Goal: Task Accomplishment & Management: Manage account settings

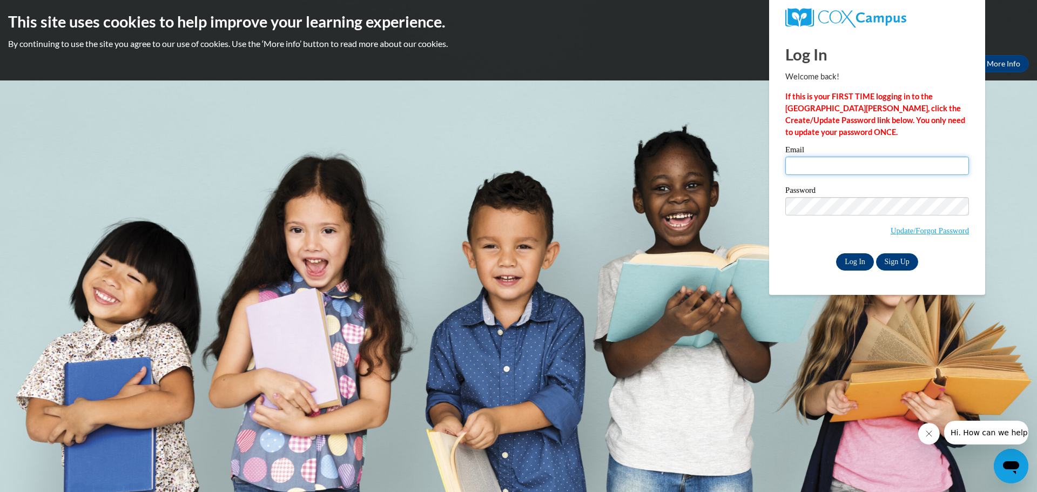
type input "[EMAIL_ADDRESS][DOMAIN_NAME]"
click at [856, 262] on input "Log In" at bounding box center [855, 261] width 38 height 17
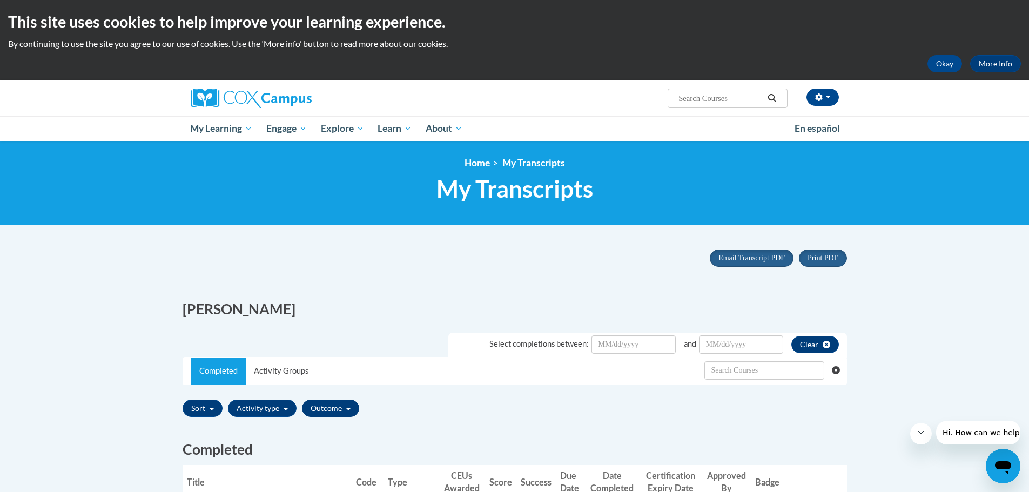
scroll to position [216, 0]
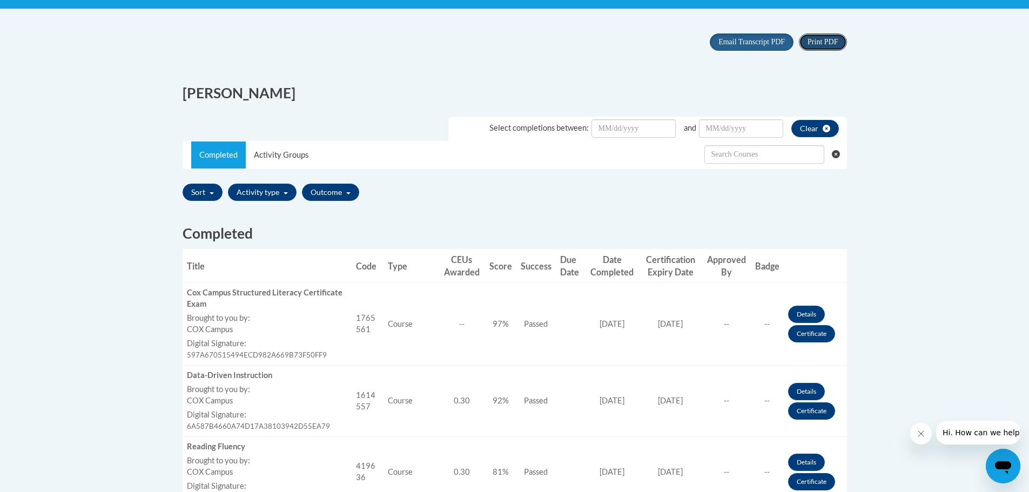
click at [814, 43] on span "Print PDF" at bounding box center [822, 42] width 30 height 8
click at [752, 40] on span "Email Transcript PDF" at bounding box center [751, 42] width 66 height 8
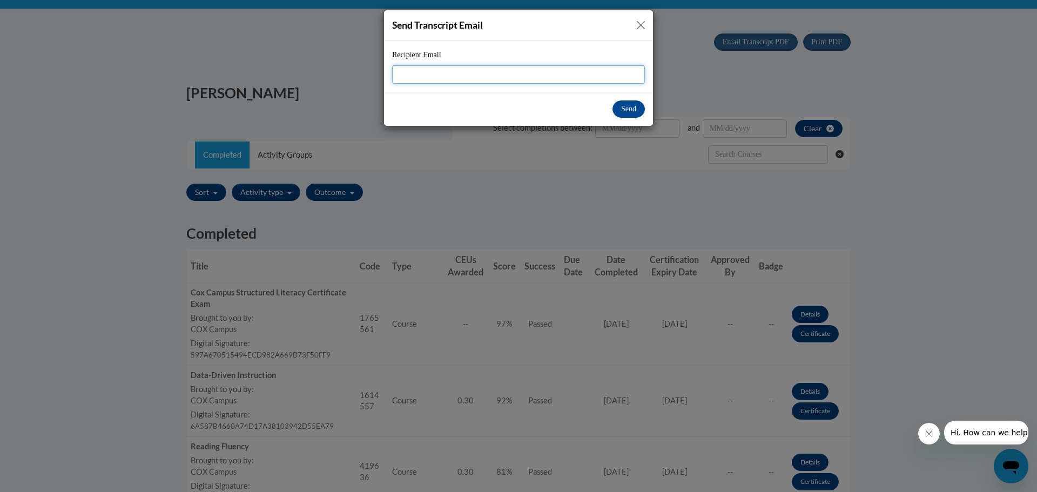
click at [606, 69] on input "Recipient Email" at bounding box center [518, 74] width 253 height 18
type input "[EMAIL_ADDRESS][DOMAIN_NAME]"
click at [631, 114] on button "Send" at bounding box center [628, 108] width 32 height 17
click at [626, 109] on button "Send" at bounding box center [628, 108] width 32 height 17
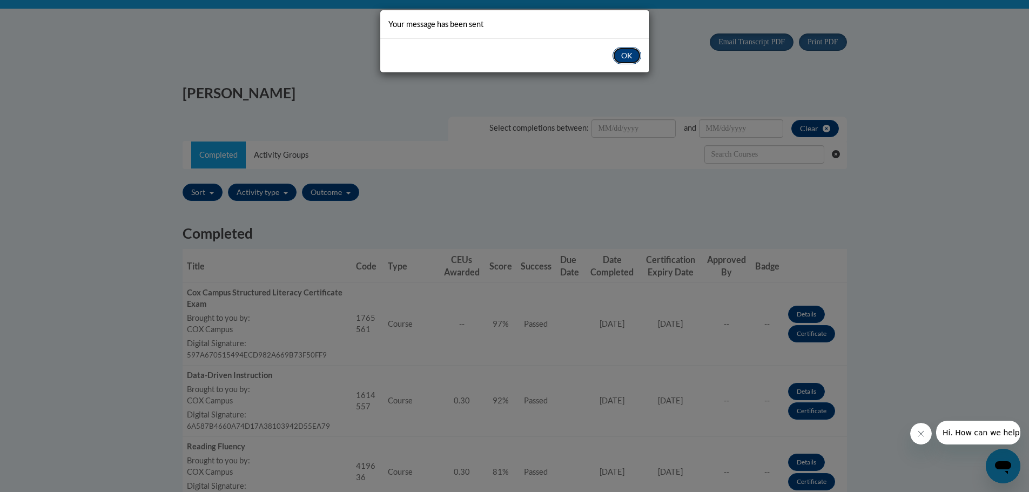
click at [632, 59] on button "OK" at bounding box center [626, 55] width 29 height 17
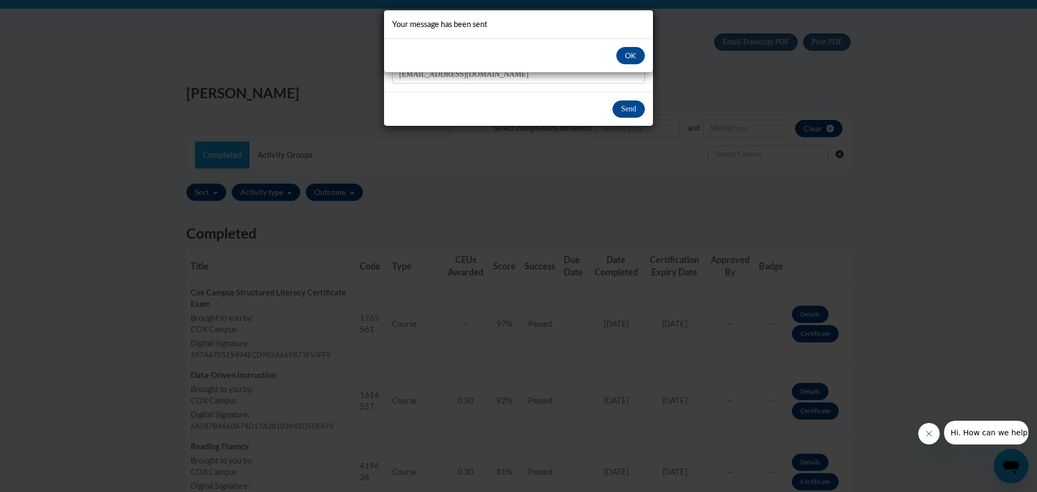
click at [763, 90] on div "Your message has been sent OK" at bounding box center [518, 246] width 1037 height 492
click at [631, 51] on button "OK" at bounding box center [630, 55] width 29 height 17
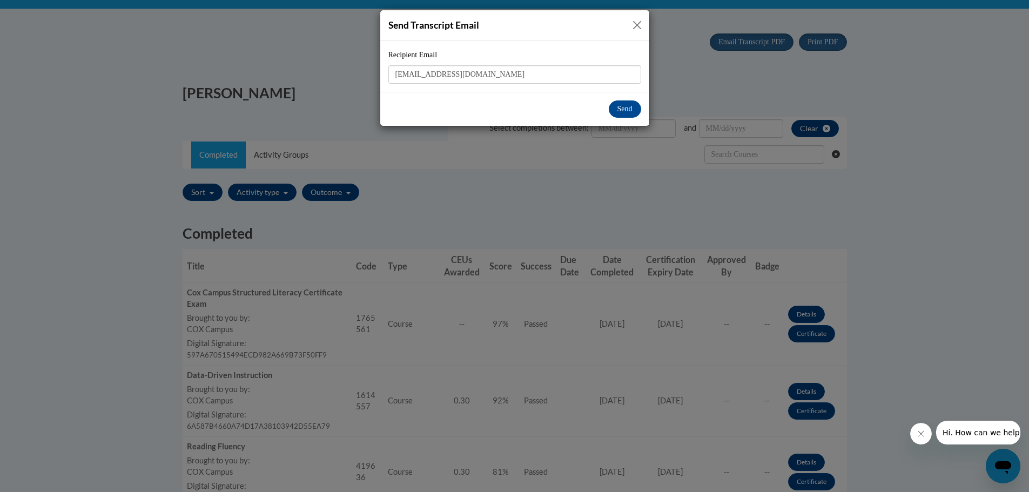
click at [633, 23] on button "Close" at bounding box center [637, 25] width 14 height 14
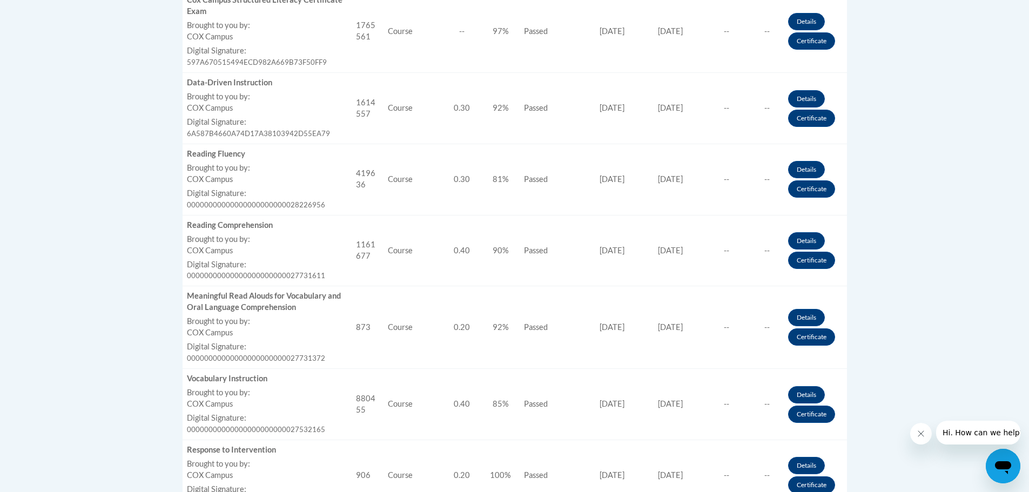
scroll to position [131, 0]
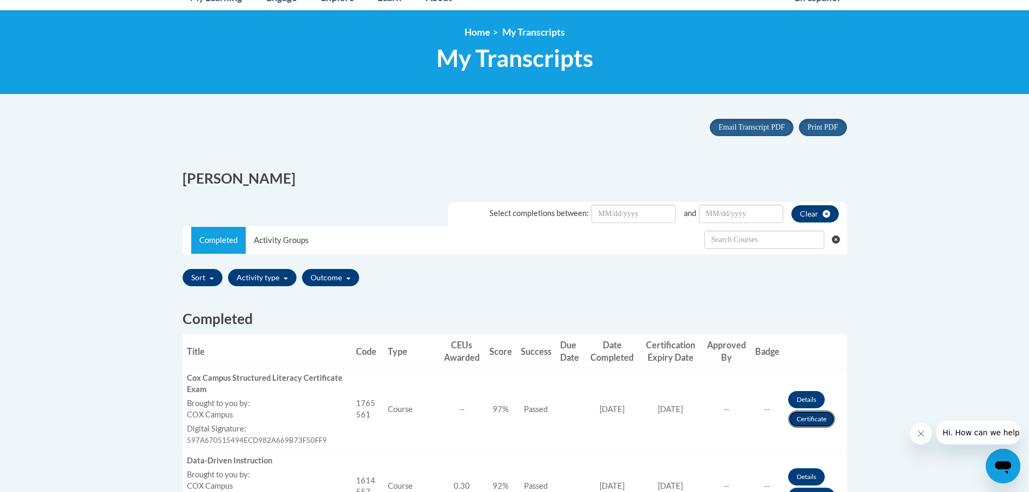
click at [808, 418] on link "Certificate" at bounding box center [811, 418] width 47 height 17
